Goal: Check status

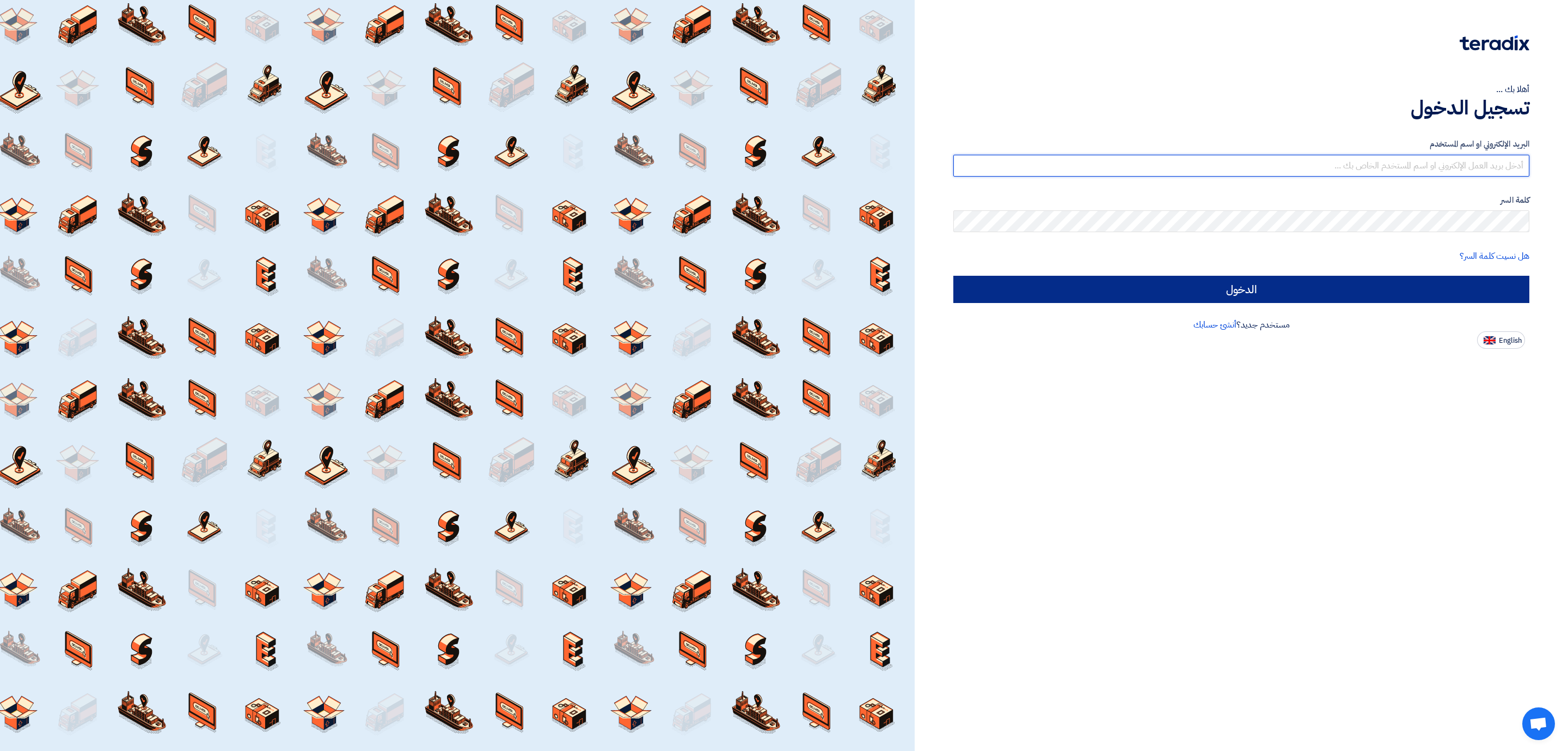
type input "[PERSON_NAME][EMAIL_ADDRESS][DOMAIN_NAME]"
click at [1330, 283] on input "الدخول" at bounding box center [1241, 289] width 576 height 27
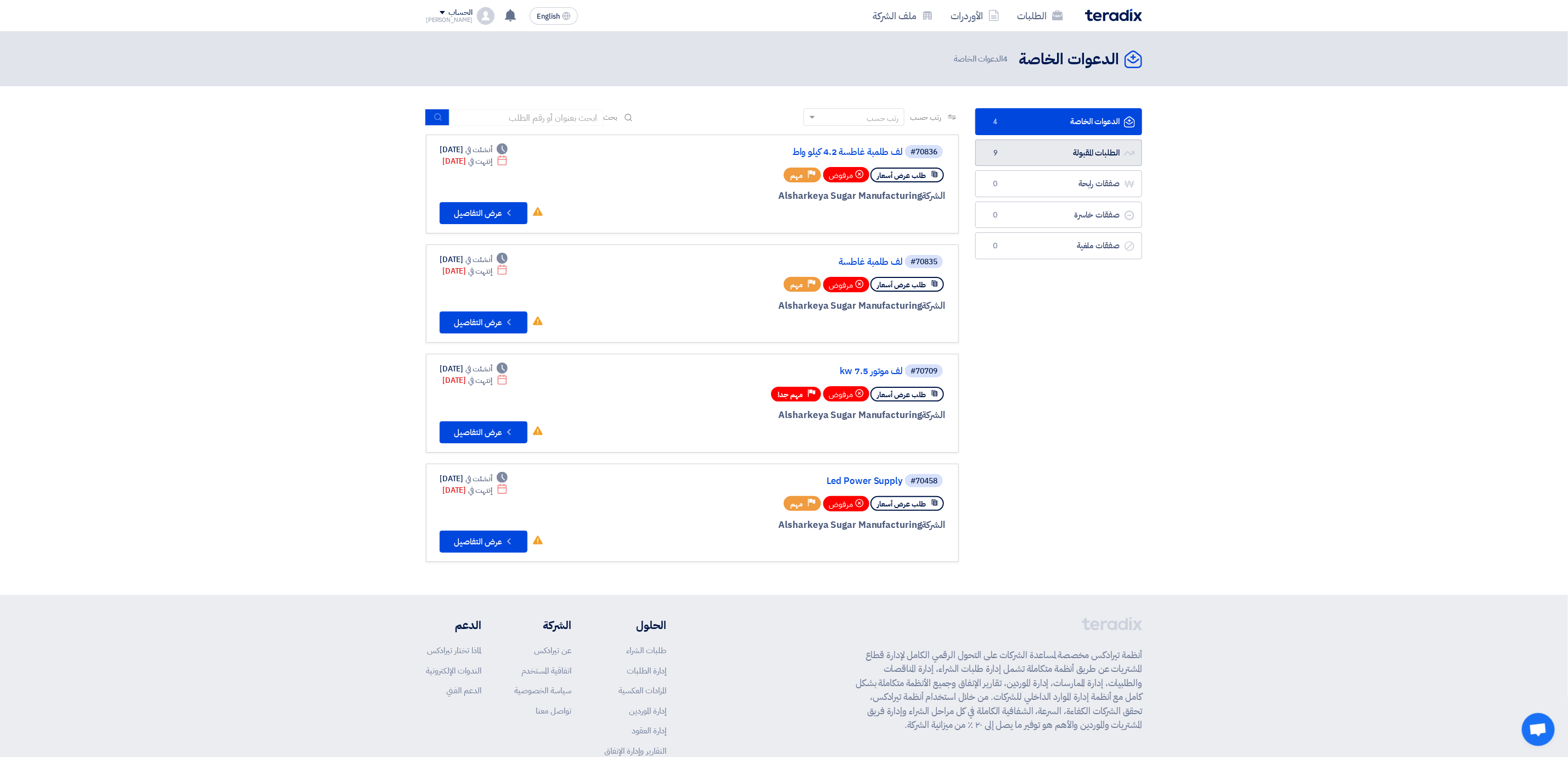
click at [1034, 153] on link "الطلبات المقبولة الطلبات المقبولة 9" at bounding box center [1059, 153] width 167 height 27
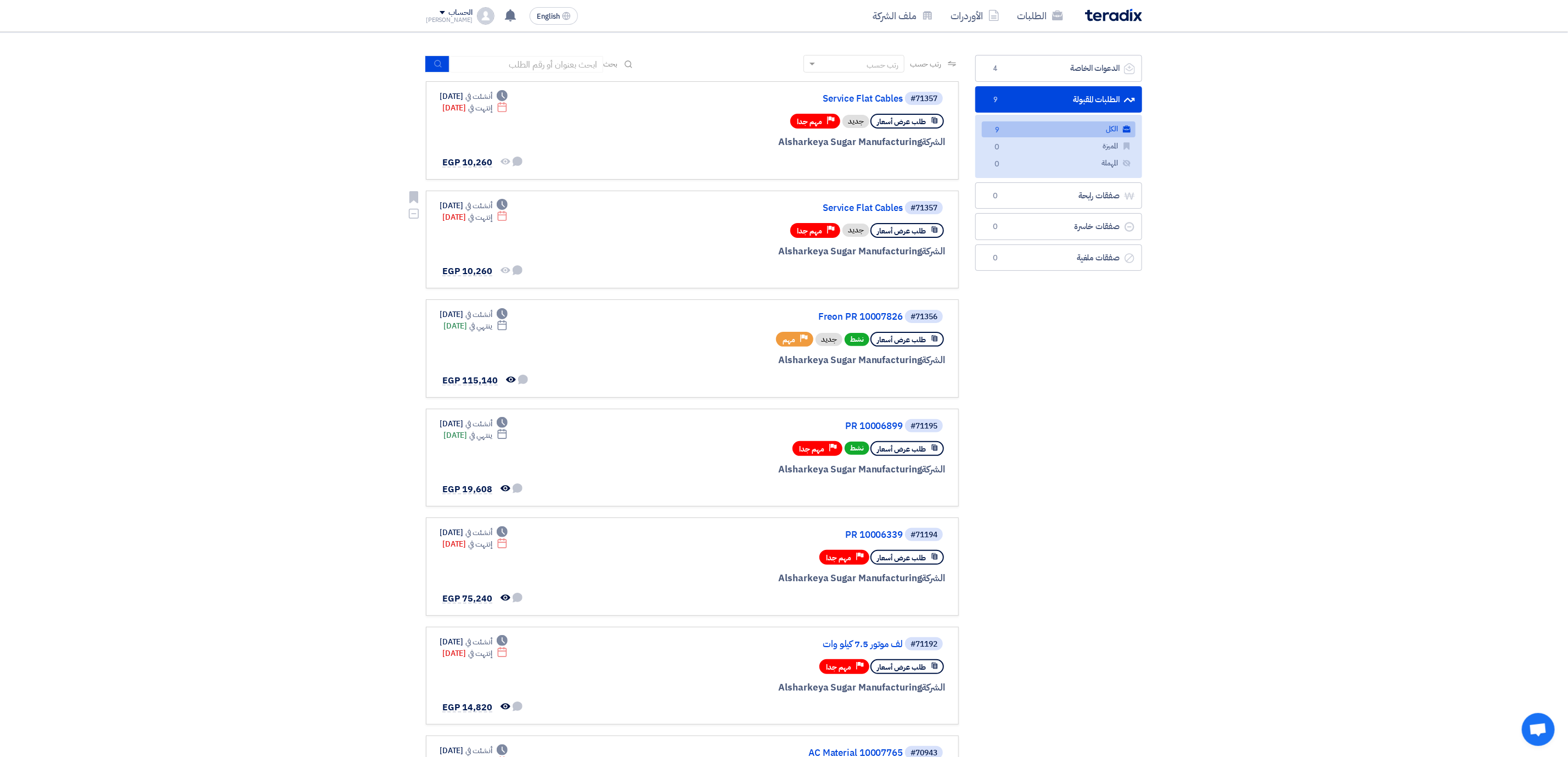
scroll to position [82, 0]
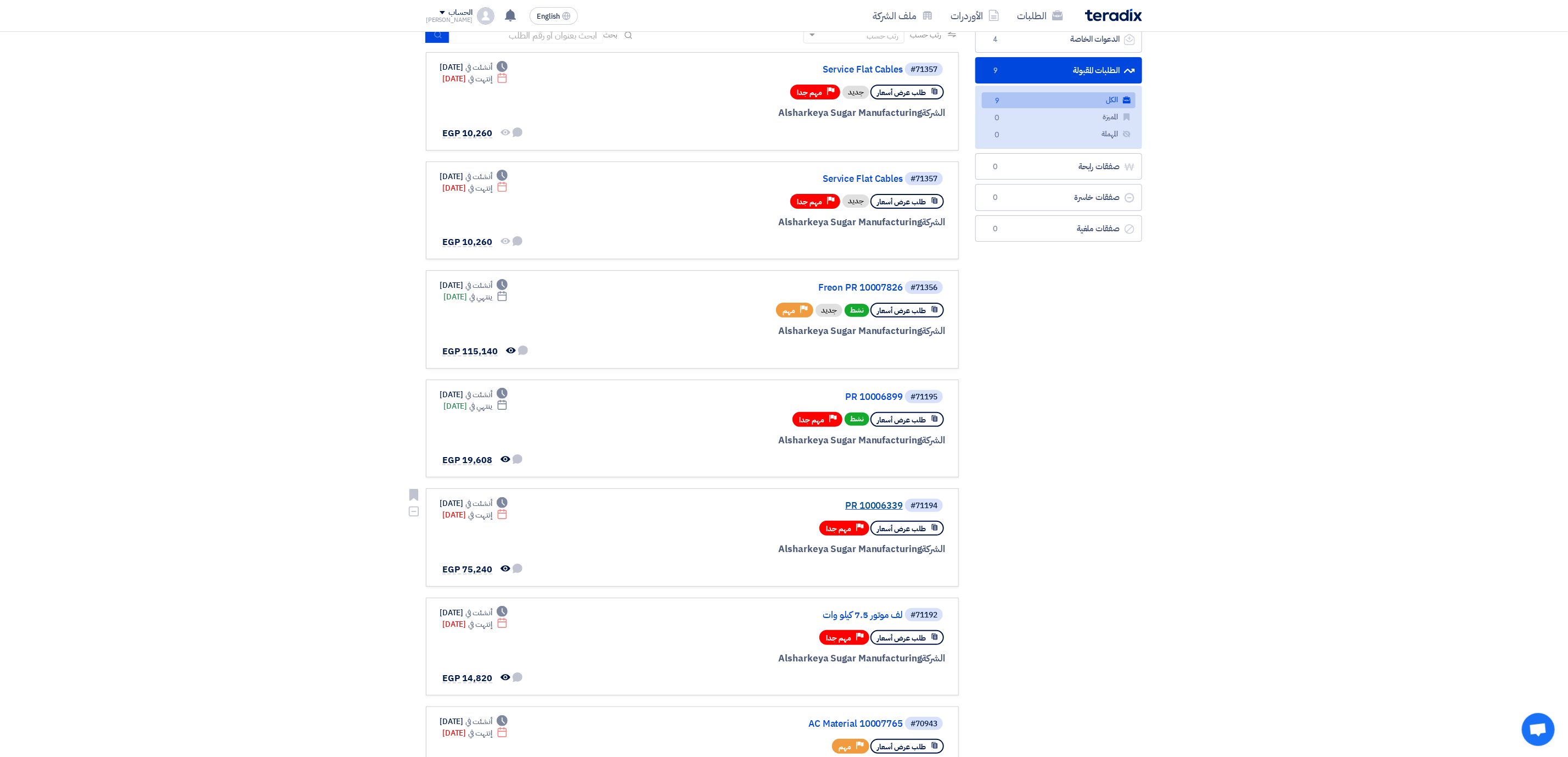
click at [871, 501] on link "PR 10006339" at bounding box center [794, 506] width 220 height 10
